Goal: Information Seeking & Learning: Learn about a topic

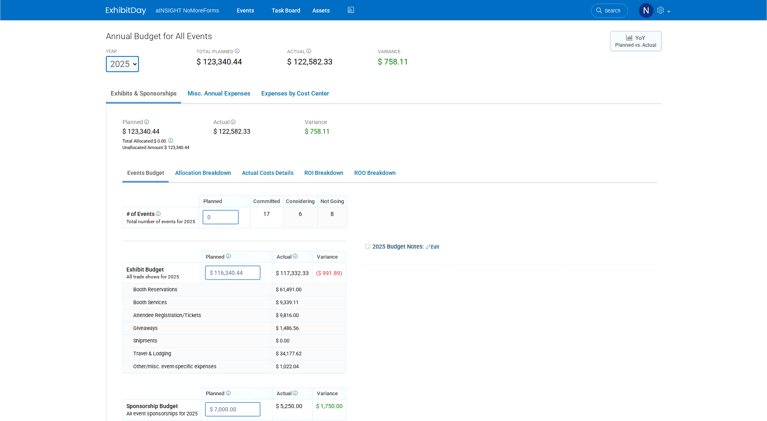
click at [624, 50] on button "YoY Planned vs. Actual" at bounding box center [636, 41] width 52 height 20
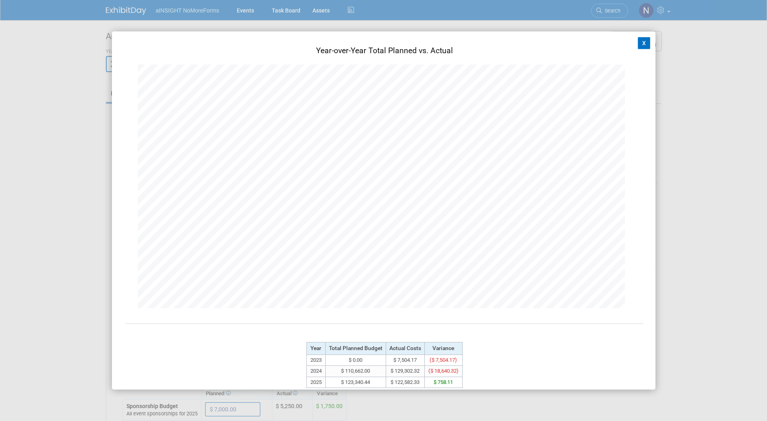
click at [642, 42] on button "X" at bounding box center [644, 43] width 13 height 12
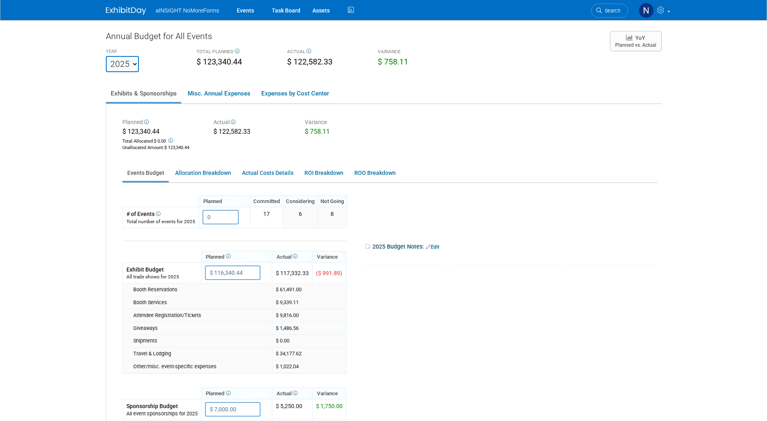
click at [219, 162] on div "Planned $ 123,340.44 Total Allocated: $ 0.00 Unallocated Amount : $ 123,340.44 …" at bounding box center [383, 292] width 555 height 376
click at [217, 177] on link "Allocation Breakdown" at bounding box center [202, 173] width 65 height 16
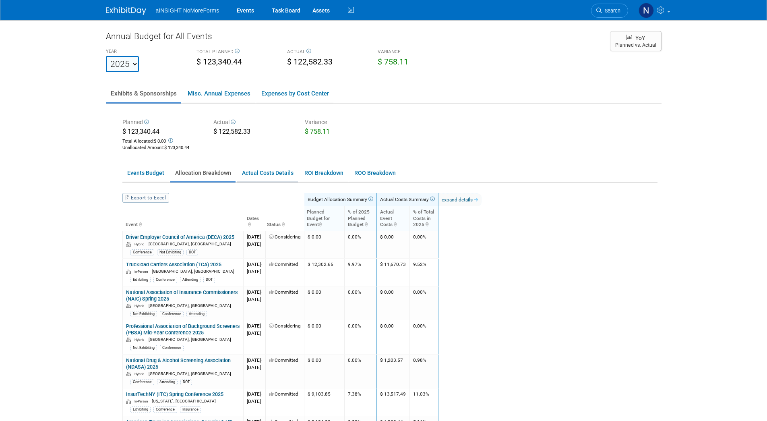
click at [262, 174] on link "Actual Costs Details" at bounding box center [267, 173] width 61 height 16
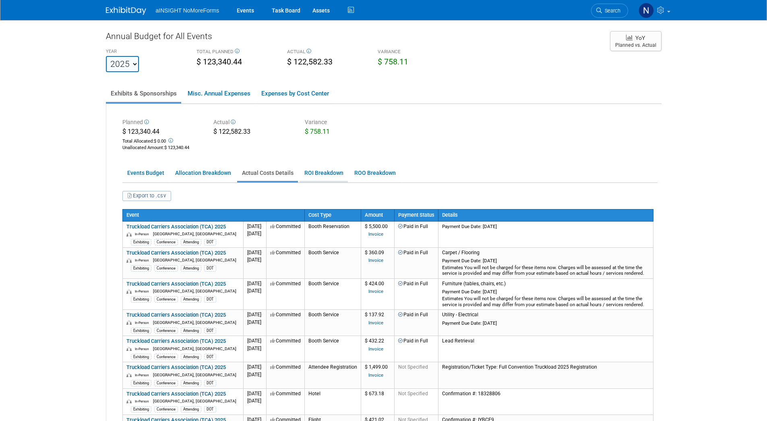
click at [327, 178] on link "ROI Breakdown" at bounding box center [324, 173] width 48 height 16
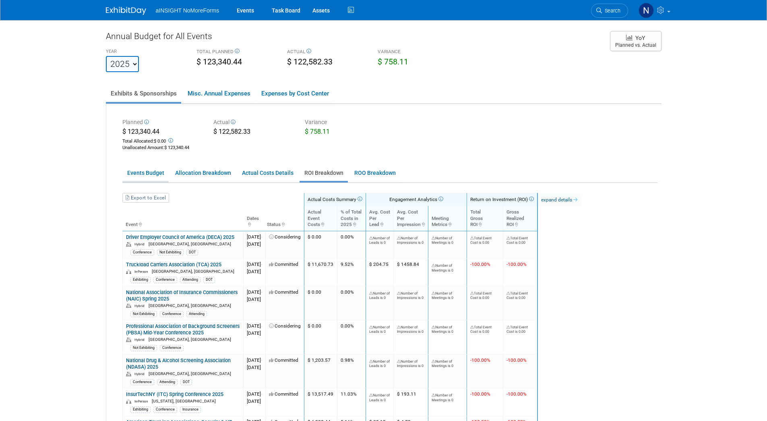
click at [147, 173] on link "Events Budget" at bounding box center [145, 173] width 46 height 16
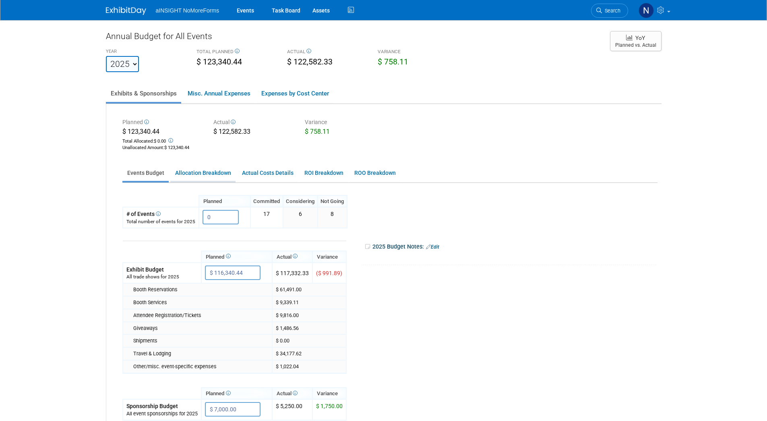
click at [205, 173] on link "Allocation Breakdown" at bounding box center [202, 173] width 65 height 16
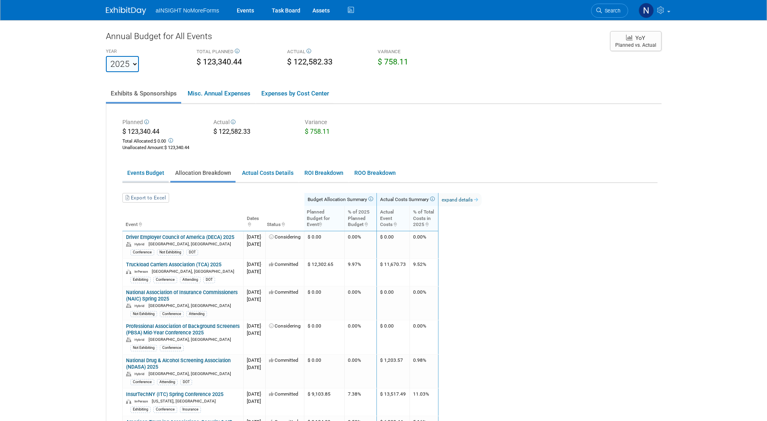
click at [161, 172] on link "Events Budget" at bounding box center [145, 173] width 46 height 16
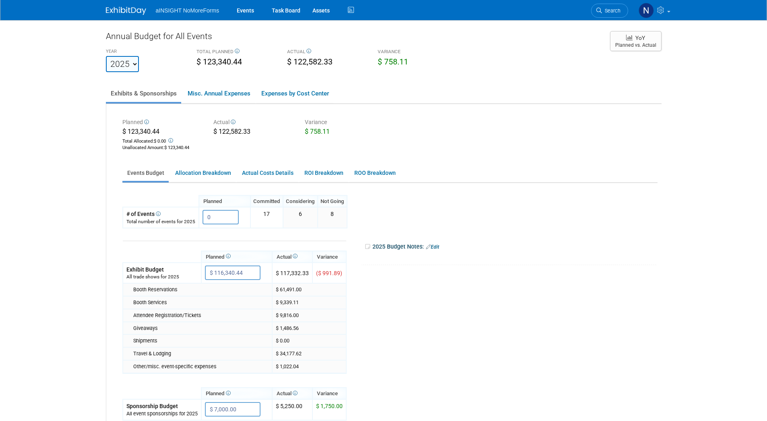
click at [494, 289] on tr "Planned Actual X X" at bounding box center [387, 353] width 531 height 251
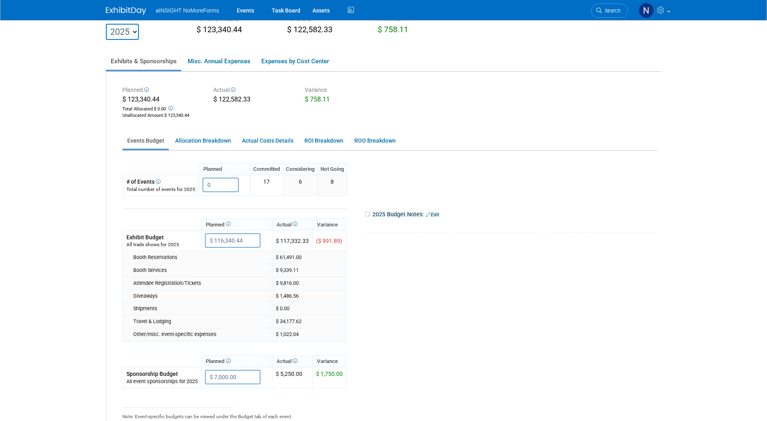
scroll to position [81, 0]
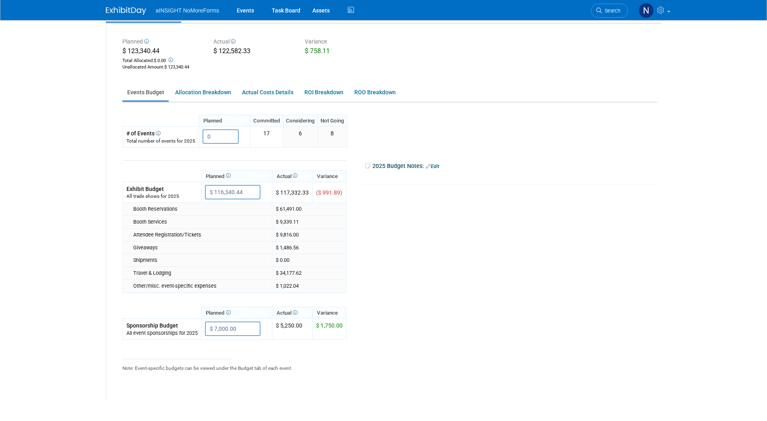
drag, startPoint x: 494, startPoint y: 289, endPoint x: 433, endPoint y: 301, distance: 62.0
click at [433, 301] on tr "Planned Actual X X" at bounding box center [387, 273] width 531 height 251
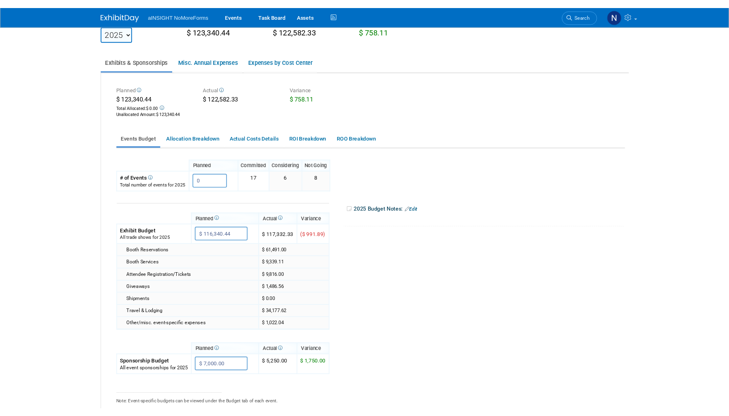
scroll to position [0, 0]
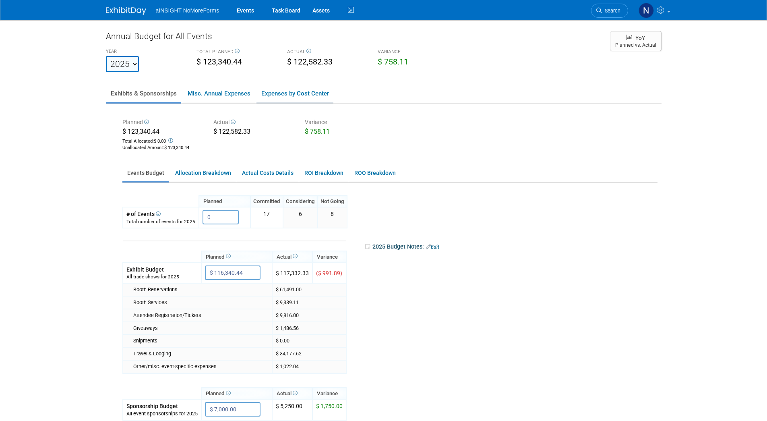
click at [292, 93] on link "Expenses by Cost Center" at bounding box center [294, 93] width 77 height 17
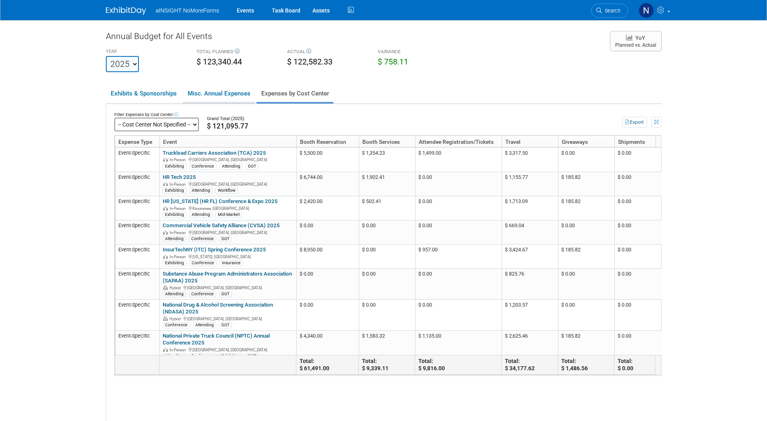
click at [227, 93] on link "Misc. Annual Expenses" at bounding box center [219, 93] width 72 height 17
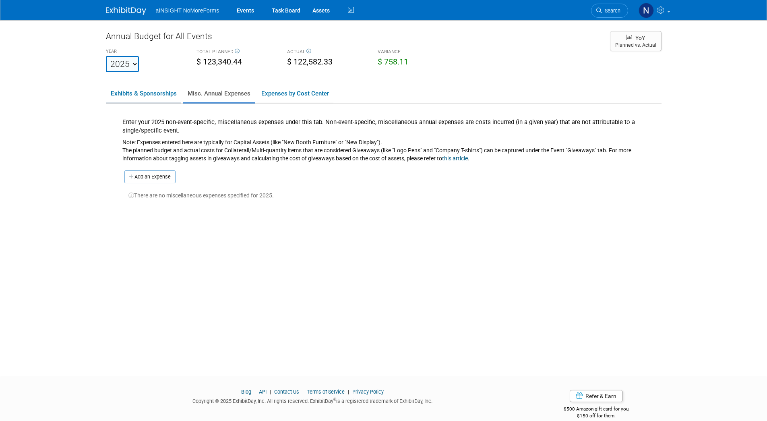
click at [154, 96] on link "Exhibits & Sponsorships" at bounding box center [143, 93] width 75 height 17
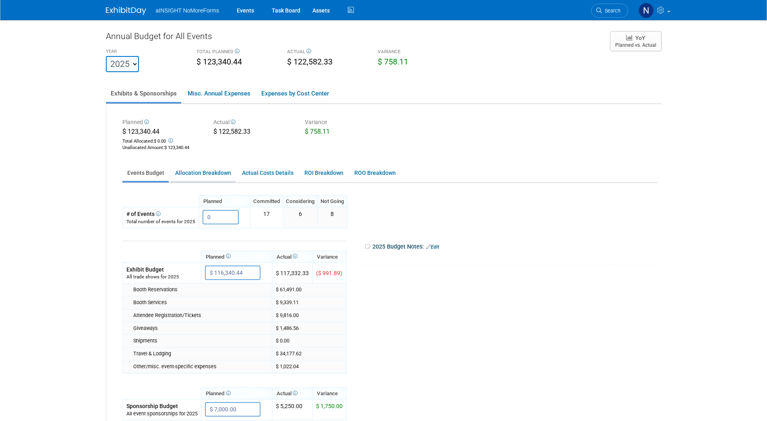
click at [200, 172] on link "Allocation Breakdown" at bounding box center [202, 173] width 65 height 16
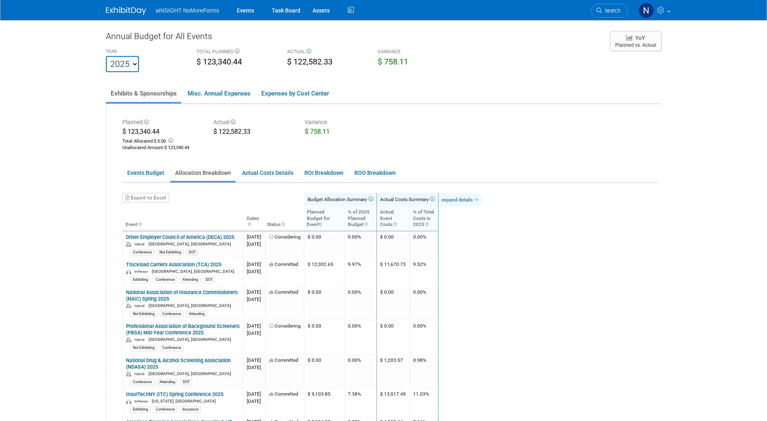
click at [481, 201] on link "expand details" at bounding box center [459, 199] width 43 height 13
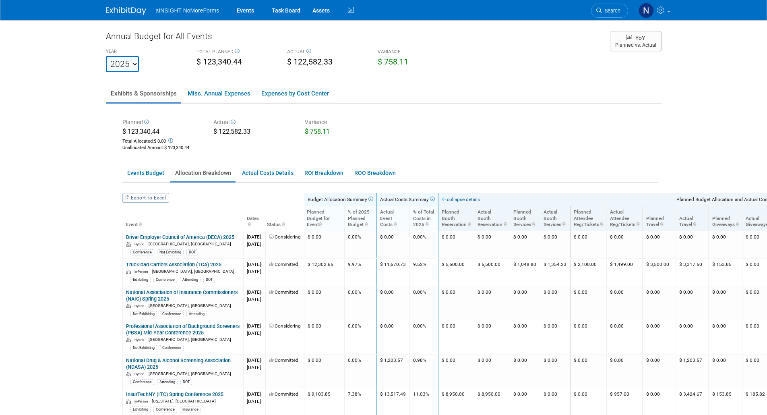
click at [155, 195] on link "Export to Excel" at bounding box center [145, 198] width 47 height 10
click at [461, 50] on div "VARIANCE $ 758.11" at bounding box center [417, 57] width 91 height 23
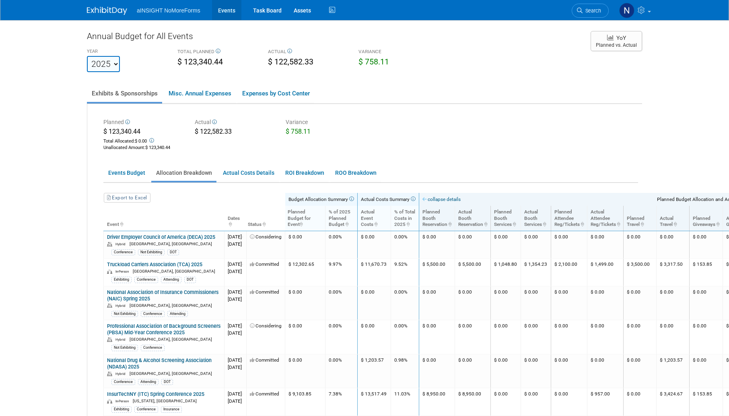
click at [224, 11] on link "Events" at bounding box center [226, 10] width 29 height 20
